Goal: Navigation & Orientation: Find specific page/section

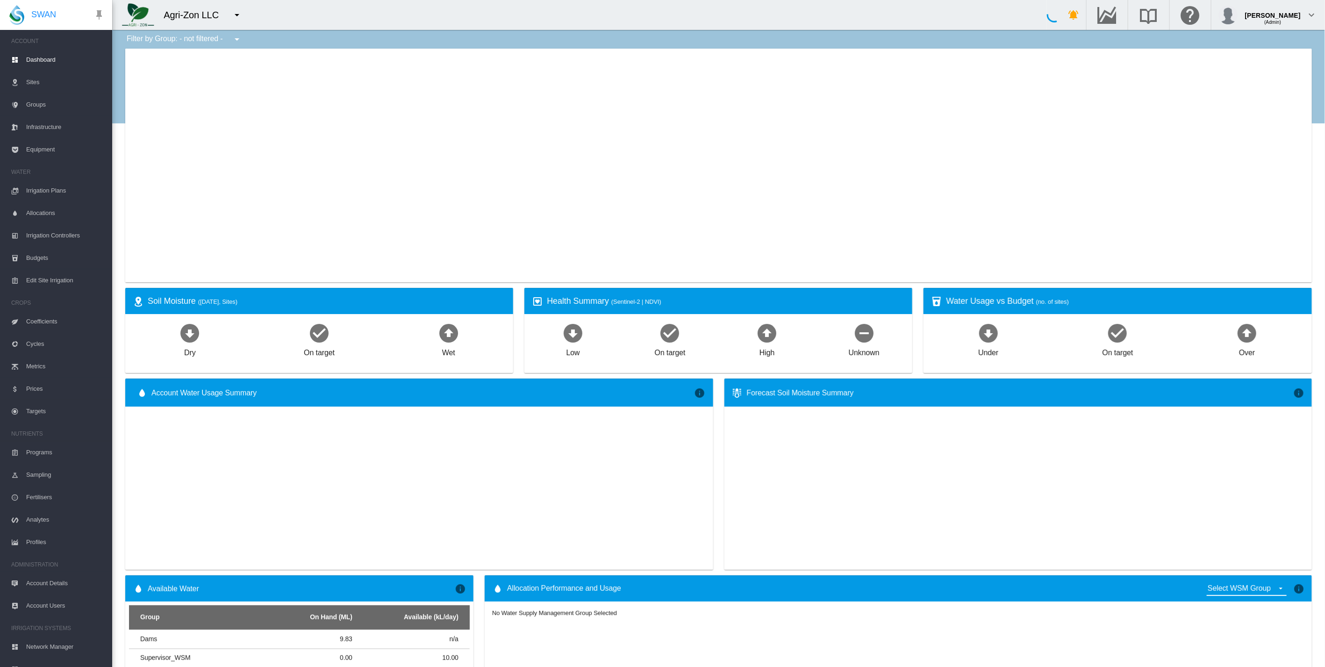
type input "**********"
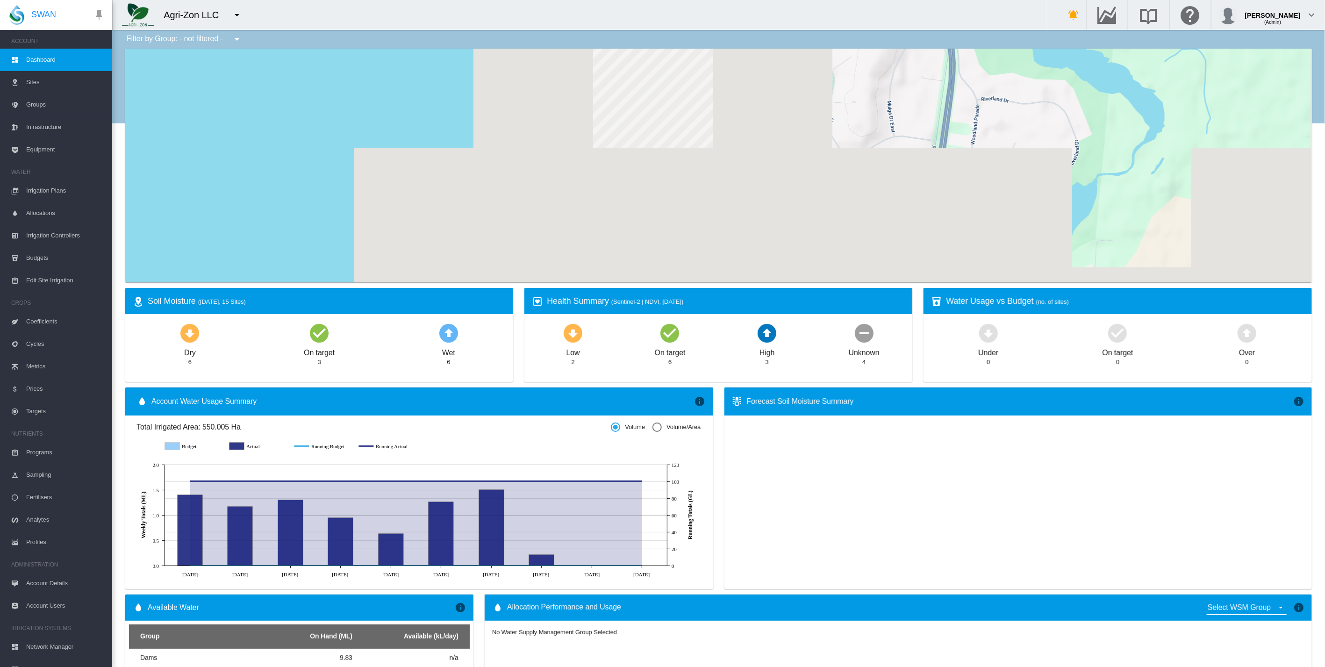
click at [199, 14] on div "Agri-Zon LLC" at bounding box center [196, 14] width 64 height 13
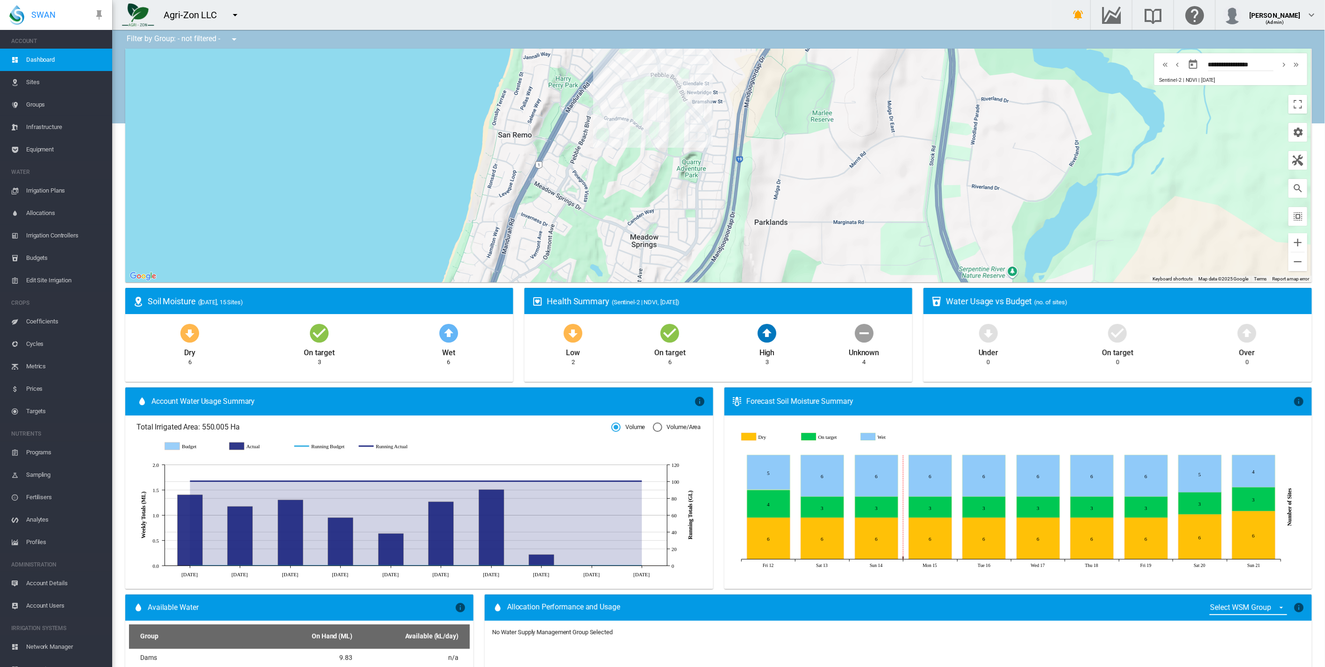
click at [199, 14] on div "Agri-Zon LLC" at bounding box center [195, 14] width 62 height 13
click at [207, 15] on div "Agri-Zon LLC" at bounding box center [195, 14] width 62 height 13
click at [235, 15] on md-icon "icon-menu-down" at bounding box center [234, 14] width 11 height 11
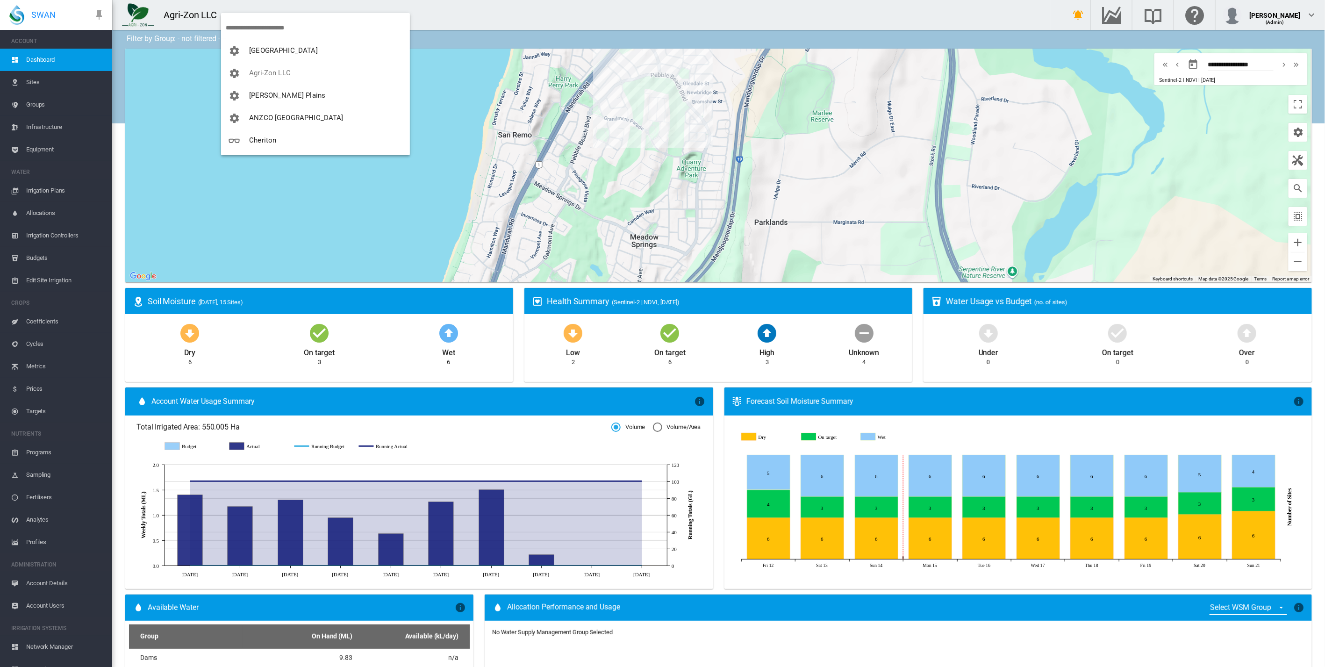
click at [382, 10] on md-backdrop at bounding box center [662, 333] width 1325 height 667
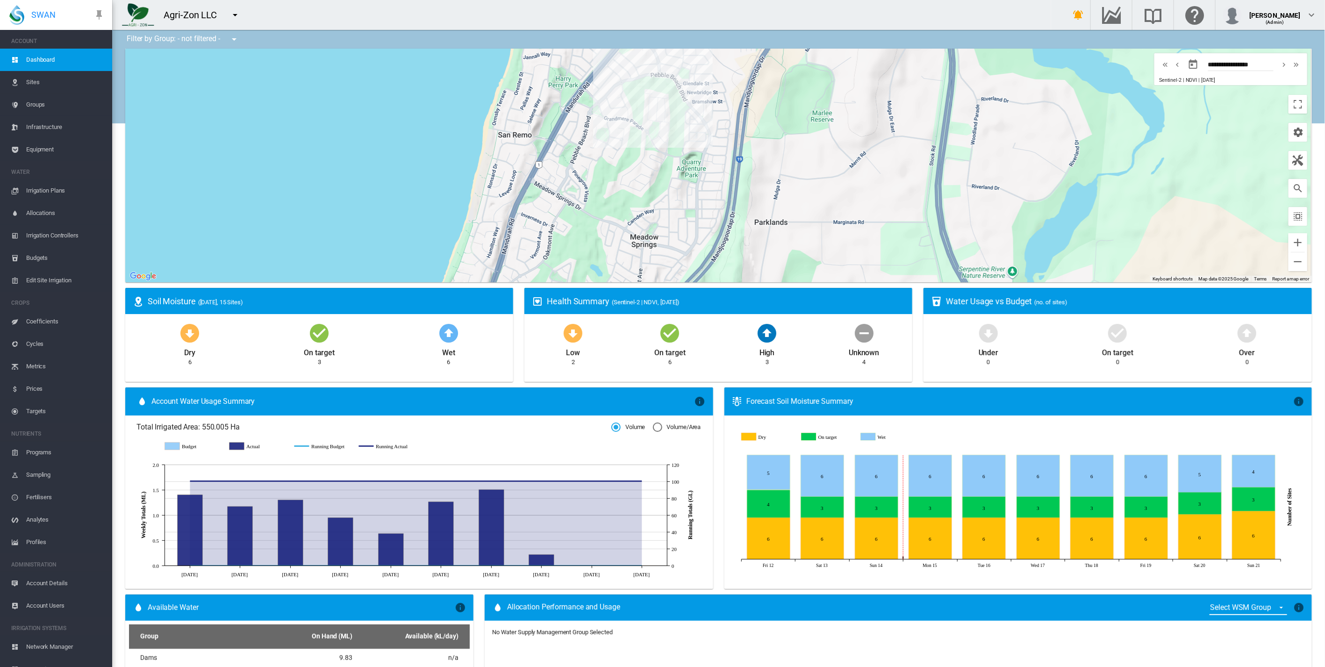
click at [169, 12] on div "Agri-Zon LLC" at bounding box center [195, 14] width 62 height 13
